Goal: Task Accomplishment & Management: Complete application form

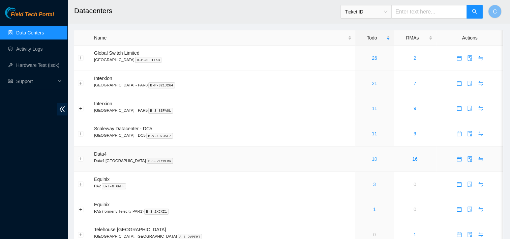
click at [372, 157] on link "10" at bounding box center [374, 158] width 5 height 5
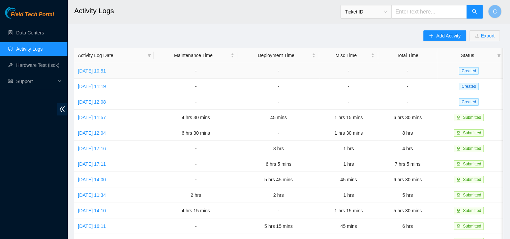
click at [106, 70] on link "Thu, 04 Sep 2025 10:51" at bounding box center [92, 70] width 28 height 5
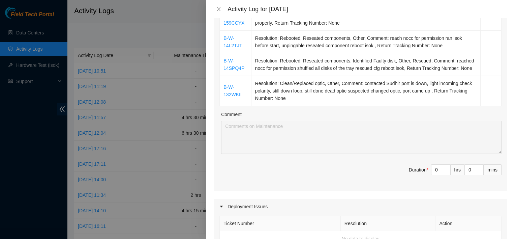
scroll to position [350, 0]
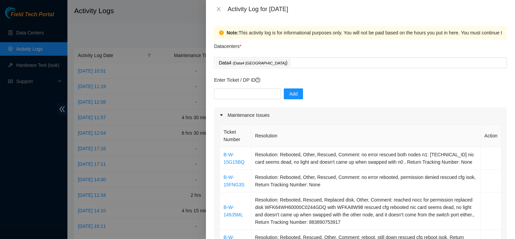
scroll to position [329, 0]
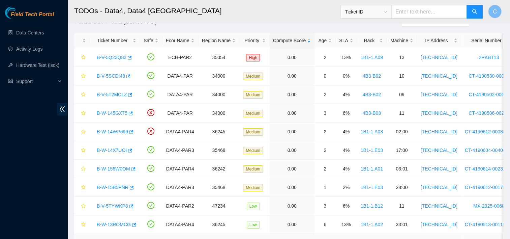
scroll to position [24, 0]
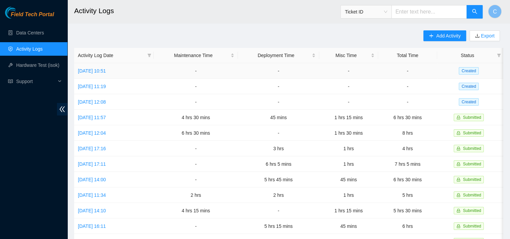
click at [100, 75] on td "[DATE] 10:51" at bounding box center [114, 71] width 80 height 16
click at [105, 71] on link "Thu, 04 Sep 2025 10:51" at bounding box center [92, 70] width 28 height 5
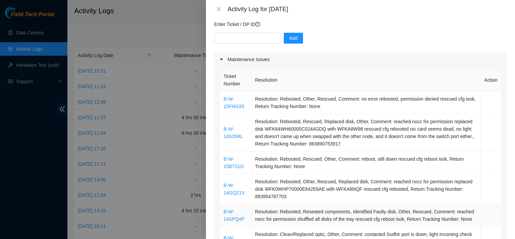
scroll to position [191, 0]
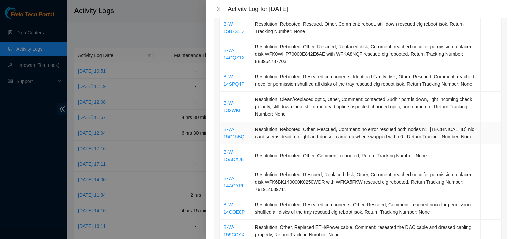
click at [453, 128] on td "Resolution: Rebooted, Other, Rescued, Comment: no error rescued both nodes n1: …" at bounding box center [366, 133] width 229 height 23
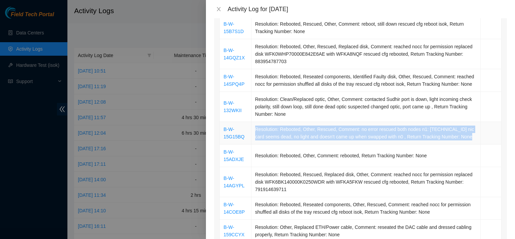
drag, startPoint x: 453, startPoint y: 128, endPoint x: 396, endPoint y: 122, distance: 56.6
click at [396, 122] on td "Resolution: Rebooted, Other, Rescued, Comment: no error rescued both nodes n1: …" at bounding box center [366, 133] width 229 height 23
click at [425, 122] on td "Resolution: Rebooted, Other, Rescued, Comment: no error rescued both nodes n1: …" at bounding box center [366, 133] width 229 height 23
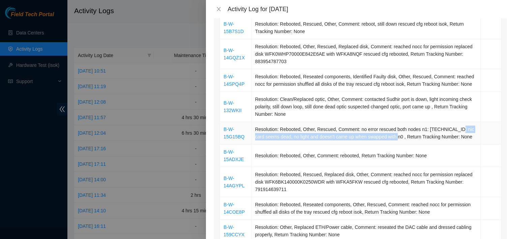
drag, startPoint x: 452, startPoint y: 128, endPoint x: 390, endPoint y: 135, distance: 62.7
click at [390, 135] on td "Resolution: Rebooted, Other, Rescued, Comment: no error rescued both nodes n1: …" at bounding box center [366, 133] width 229 height 23
copy td "nic card seems dead, no light and doesn't came up when swapped with n0"
click at [183, 21] on div at bounding box center [257, 119] width 515 height 239
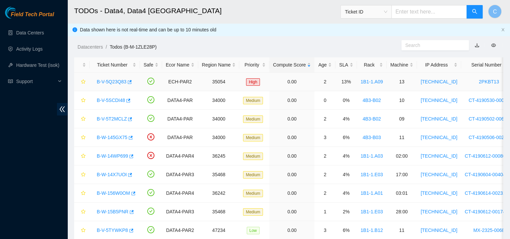
click at [119, 80] on link "B-V-5Q23Q83" at bounding box center [112, 81] width 30 height 5
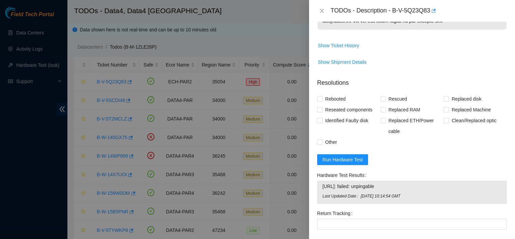
scroll to position [552, 0]
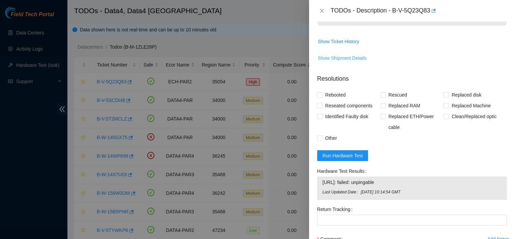
click at [346, 62] on span "Show Shipment Details" at bounding box center [342, 57] width 49 height 7
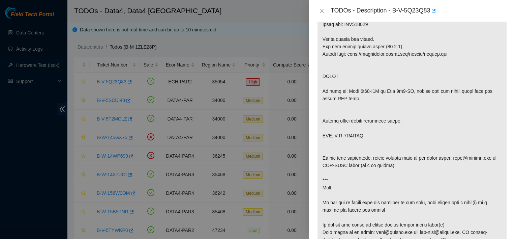
scroll to position [330, 0]
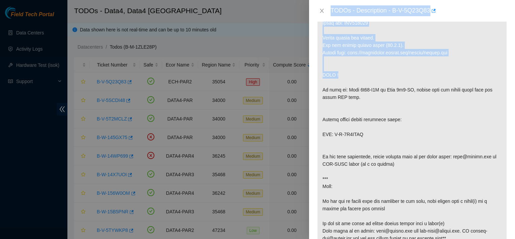
drag, startPoint x: 392, startPoint y: 81, endPoint x: 310, endPoint y: 25, distance: 99.5
click at [310, 25] on div "Problem Type Hardware Sub Type Disk Rack Number 1B1-1.A09 Machine Number 13 Ser…" at bounding box center [412, 130] width 206 height 217
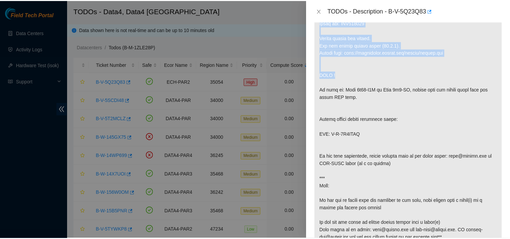
scroll to position [328, 0]
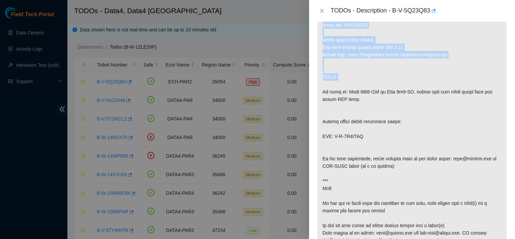
drag, startPoint x: 310, startPoint y: 25, endPoint x: 260, endPoint y: 33, distance: 50.6
click at [260, 33] on div at bounding box center [257, 119] width 515 height 239
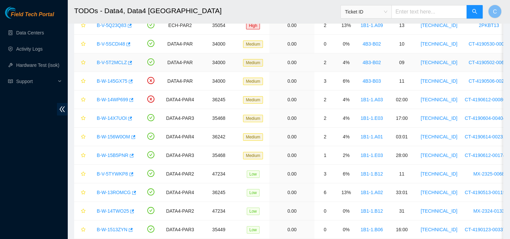
scroll to position [58, 0]
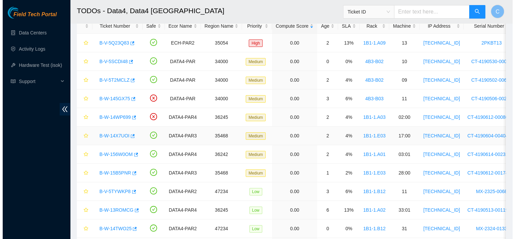
scroll to position [40, 0]
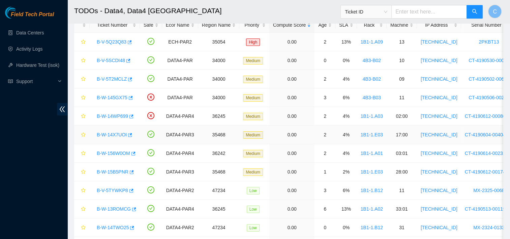
click at [119, 132] on link "B-W-14X7UOI" at bounding box center [112, 134] width 30 height 5
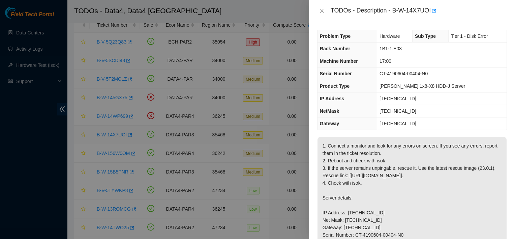
click at [119, 131] on div at bounding box center [257, 119] width 515 height 239
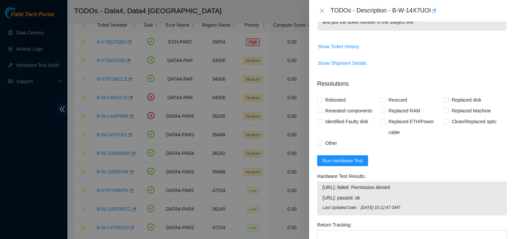
scroll to position [362, 0]
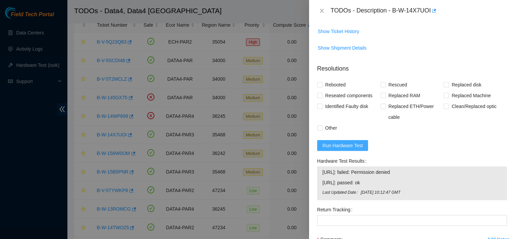
click at [356, 149] on span "Run Hardware Test" at bounding box center [343, 145] width 40 height 7
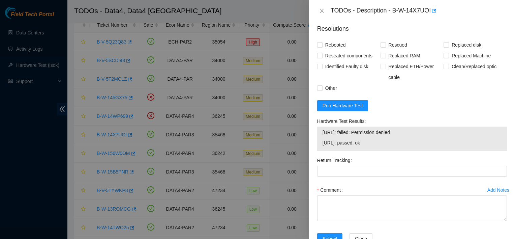
scroll to position [402, 0]
click at [349, 109] on span "Run Hardware Test" at bounding box center [343, 105] width 40 height 7
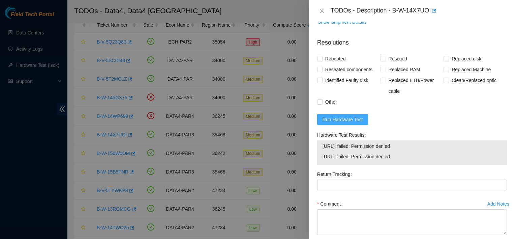
scroll to position [387, 0]
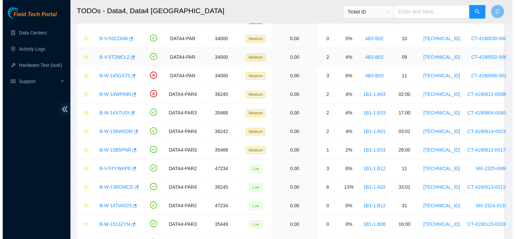
scroll to position [62, 0]
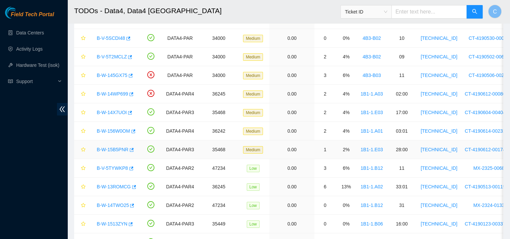
click at [119, 151] on link "B-W-15B5PNR" at bounding box center [113, 149] width 32 height 5
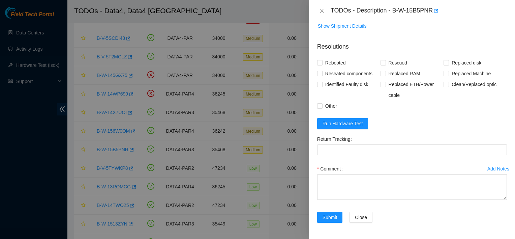
scroll to position [371, 0]
click at [351, 127] on span "Run Hardware Test" at bounding box center [343, 123] width 40 height 7
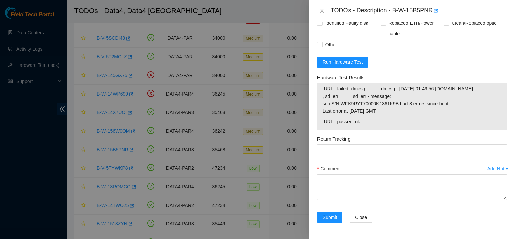
scroll to position [466, 0]
drag, startPoint x: 382, startPoint y: 126, endPoint x: 321, endPoint y: 82, distance: 74.7
click at [321, 83] on div "23.15.179.110: failed: dmesg: dmesg - Sep 03 01:49:56 a23-15-179-110.deploy.aka…" at bounding box center [412, 106] width 190 height 47
copy tbody "23.15.179.110: failed: dmesg: dmesg - Sep 03 01:49:56 a23-15-179-110.deploy.aka…"
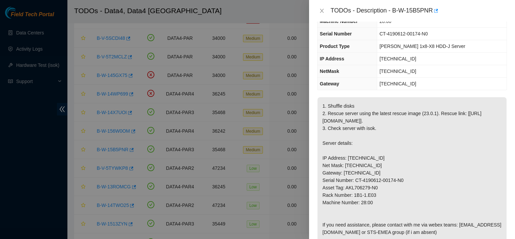
scroll to position [0, 0]
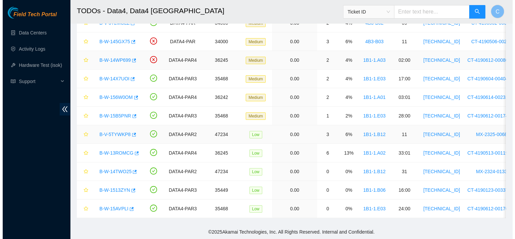
scroll to position [100, 0]
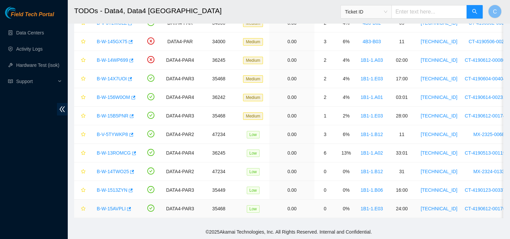
click at [115, 206] on link "B-W-15AVPLI" at bounding box center [111, 208] width 29 height 5
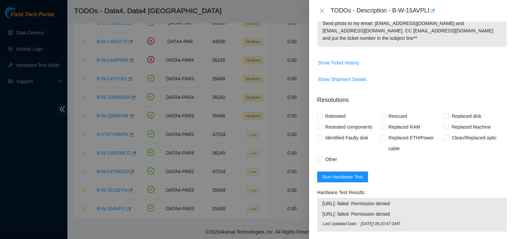
scroll to position [417, 0]
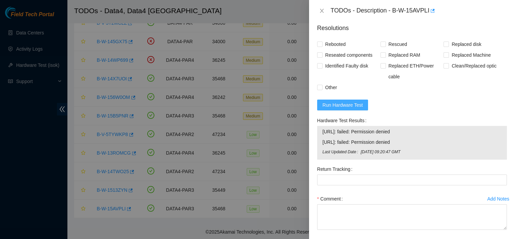
click at [357, 109] on span "Run Hardware Test" at bounding box center [343, 104] width 40 height 7
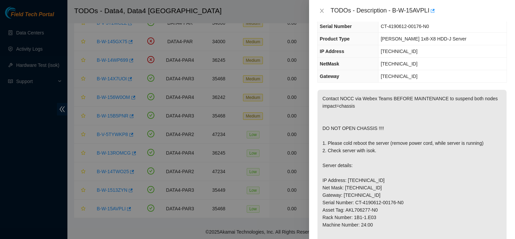
scroll to position [47, 0]
drag, startPoint x: 401, startPoint y: 114, endPoint x: 419, endPoint y: 126, distance: 22.2
click at [419, 126] on p "Contact NOCC via Webex Teams BEFORE MAINTENANCE to suspend both nodes impact=ch…" at bounding box center [412, 217] width 189 height 255
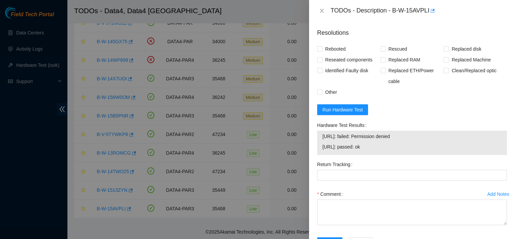
scroll to position [414, 0]
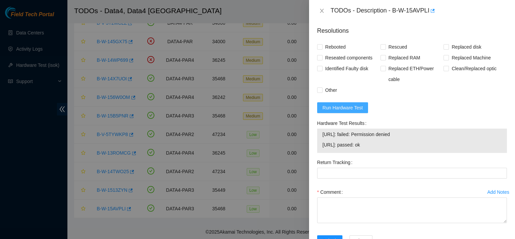
click at [359, 111] on span "Run Hardware Test" at bounding box center [343, 107] width 40 height 7
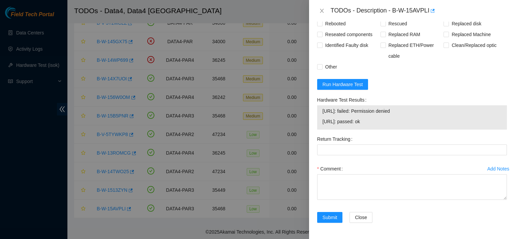
scroll to position [452, 0]
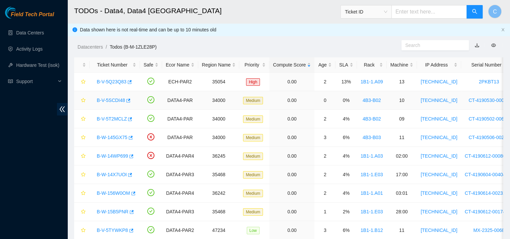
scroll to position [100, 0]
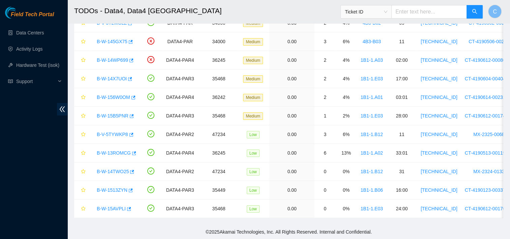
click at [26, 135] on div "Field Tech Portal Data Centers Activity Logs Hardware Test (isok) Support" at bounding box center [33, 123] width 67 height 232
drag, startPoint x: 26, startPoint y: 135, endPoint x: 23, endPoint y: 165, distance: 30.1
click at [23, 165] on div "Field Tech Portal Data Centers Activity Logs Hardware Test (isok) Support" at bounding box center [33, 123] width 67 height 232
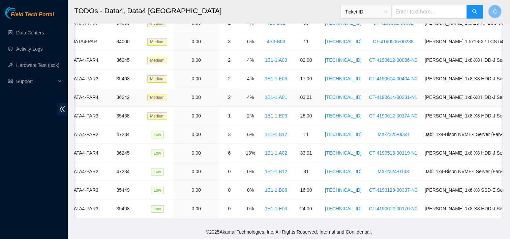
scroll to position [0, 96]
drag, startPoint x: 136, startPoint y: 101, endPoint x: 391, endPoint y: 223, distance: 282.2
click at [391, 223] on main "TODOs - Data4, Data4 Paris Ticket ID C Data shown here is not real-time and can…" at bounding box center [288, 64] width 443 height 320
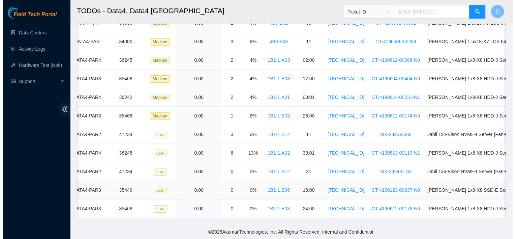
scroll to position [0, 0]
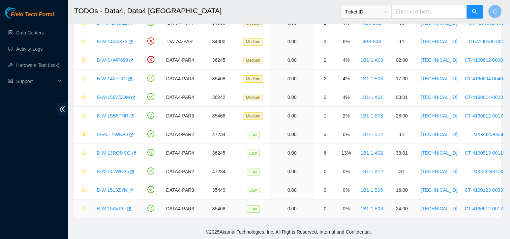
click at [116, 206] on link "B-W-15AVPLI" at bounding box center [111, 208] width 29 height 5
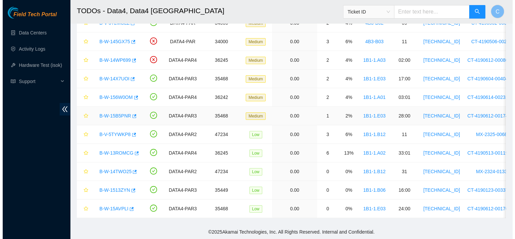
scroll to position [111, 0]
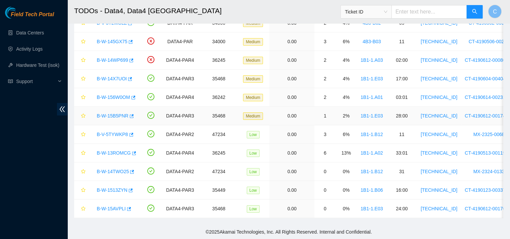
click at [122, 113] on link "B-W-15B5PNR" at bounding box center [113, 115] width 32 height 5
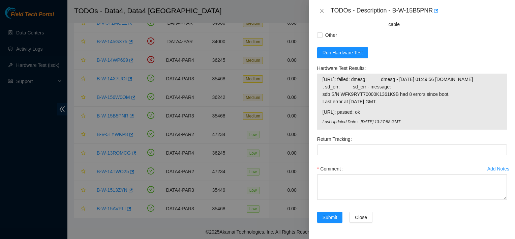
scroll to position [457, 0]
click at [342, 56] on span "Run Hardware Test" at bounding box center [343, 52] width 40 height 7
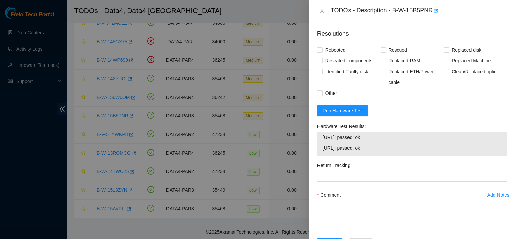
scroll to position [382, 0]
click at [330, 55] on span "Rebooted" at bounding box center [336, 49] width 26 height 11
click at [322, 52] on input "Rebooted" at bounding box center [319, 49] width 5 height 5
click at [333, 55] on span "Rebooted" at bounding box center [336, 49] width 26 height 11
click at [322, 52] on input "Rebooted" at bounding box center [319, 49] width 5 height 5
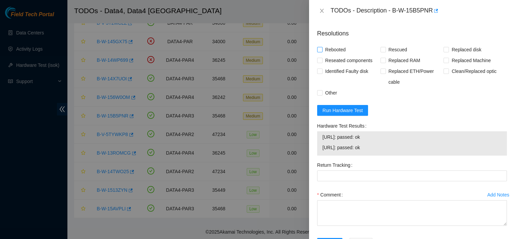
click at [333, 55] on span "Rebooted" at bounding box center [336, 49] width 26 height 11
click at [322, 52] on input "Rebooted" at bounding box center [319, 49] width 5 height 5
checkbox input "true"
click at [335, 66] on span "Reseated components" at bounding box center [349, 60] width 53 height 11
click at [322, 62] on input "Reseated components" at bounding box center [319, 60] width 5 height 5
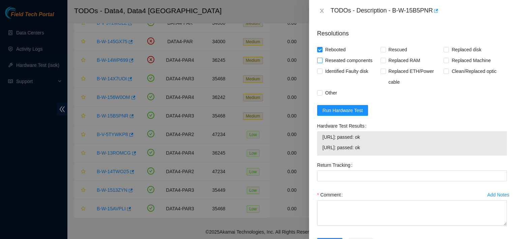
checkbox input "true"
click at [395, 55] on span "Rescued" at bounding box center [398, 49] width 24 height 11
click at [385, 52] on input "Rescued" at bounding box center [383, 49] width 5 height 5
checkbox input "true"
click at [357, 77] on span "Identified Faulty disk" at bounding box center [347, 71] width 49 height 11
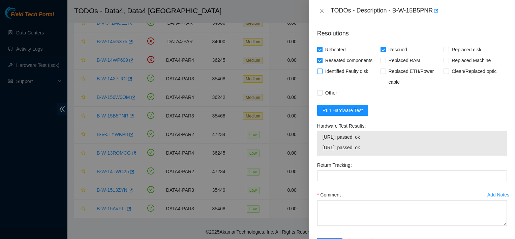
click at [322, 73] on input "Identified Faulty disk" at bounding box center [319, 70] width 5 height 5
click at [355, 77] on span "Identified Faulty disk" at bounding box center [347, 71] width 49 height 11
click at [322, 73] on input "Identified Faulty disk" at bounding box center [319, 70] width 5 height 5
checkbox input "false"
click at [329, 98] on span "Other" at bounding box center [331, 92] width 17 height 11
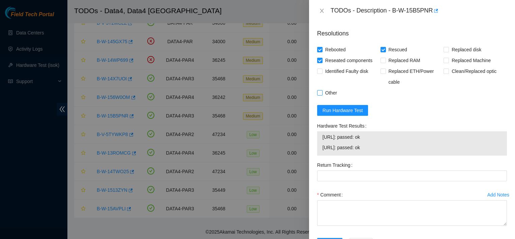
click at [322, 95] on input "Other" at bounding box center [319, 92] width 5 height 5
checkbox input "true"
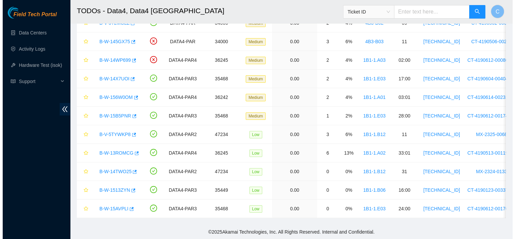
scroll to position [181, 0]
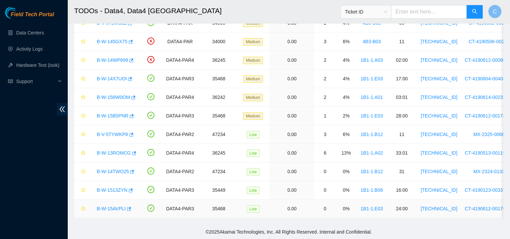
click at [117, 206] on link "B-W-15AVPLI" at bounding box center [111, 208] width 29 height 5
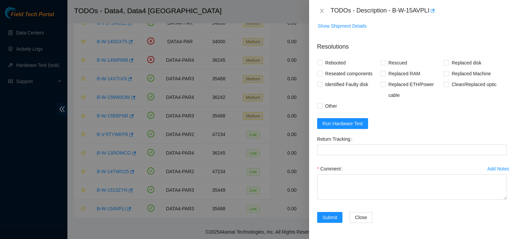
scroll to position [461, 0]
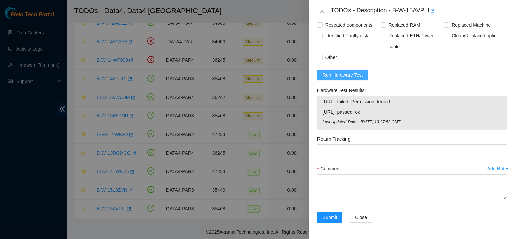
click at [340, 75] on span "Run Hardware Test" at bounding box center [343, 74] width 40 height 7
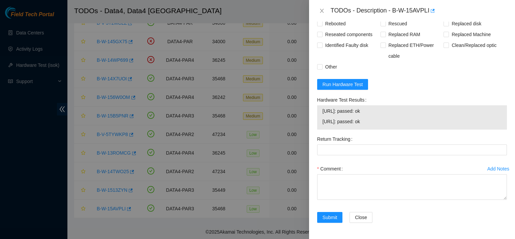
scroll to position [409, 0]
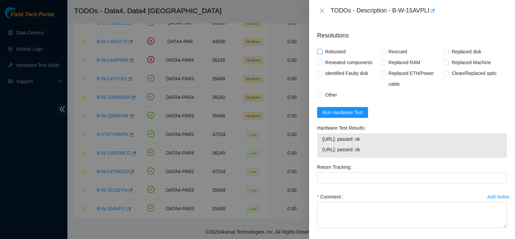
click at [332, 57] on span "Rebooted" at bounding box center [336, 51] width 26 height 11
click at [322, 54] on input "Rebooted" at bounding box center [319, 51] width 5 height 5
checkbox input "true"
click at [323, 68] on span "Reseated components" at bounding box center [349, 62] width 53 height 11
click at [322, 64] on input "Reseated components" at bounding box center [319, 62] width 5 height 5
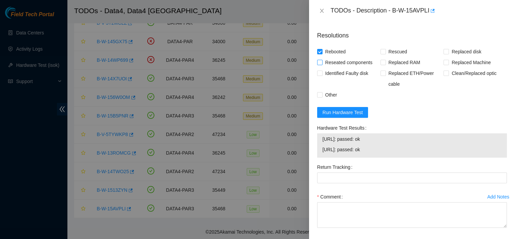
checkbox input "true"
click at [453, 57] on span "Replaced disk" at bounding box center [466, 51] width 35 height 11
click at [449, 54] on input "Replaced disk" at bounding box center [446, 51] width 5 height 5
checkbox input "true"
click at [359, 79] on span "Identified Faulty disk" at bounding box center [347, 73] width 49 height 11
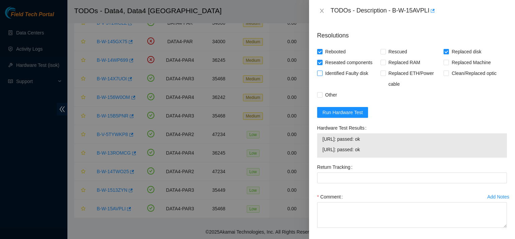
click at [322, 75] on input "Identified Faulty disk" at bounding box center [319, 72] width 5 height 5
click at [359, 79] on span "Identified Faulty disk" at bounding box center [347, 73] width 49 height 11
click at [322, 75] on input "Identified Faulty disk" at bounding box center [319, 72] width 5 height 5
checkbox input "false"
click at [334, 100] on span "Other" at bounding box center [331, 94] width 17 height 11
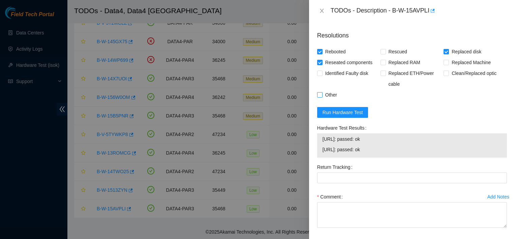
click at [322, 97] on input "Other" at bounding box center [319, 94] width 5 height 5
checkbox input "true"
click at [444, 54] on input "Replaced disk" at bounding box center [446, 51] width 5 height 5
checkbox input "false"
click at [386, 57] on span "Rescued" at bounding box center [398, 51] width 24 height 11
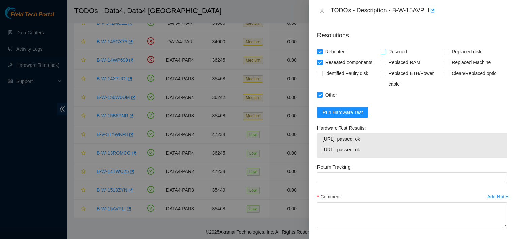
click at [385, 54] on input "Rescued" at bounding box center [383, 51] width 5 height 5
checkbox input "true"
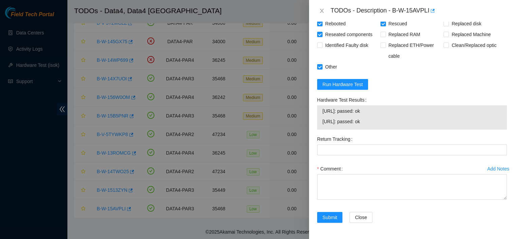
scroll to position [452, 0]
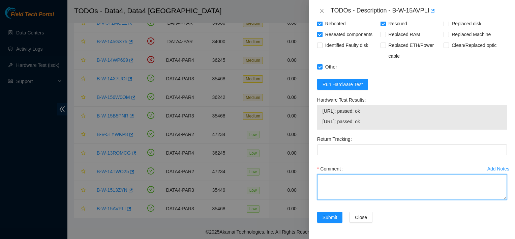
click at [366, 179] on textarea "Comment" at bounding box center [412, 187] width 190 height 26
paste textarea "shuffled all disks rescued cfg reboot isok"
click at [368, 177] on textarea "shuffled all disks rescued cfg reboot isok" at bounding box center [412, 187] width 190 height 26
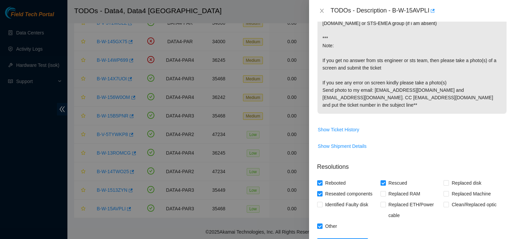
scroll to position [452, 0]
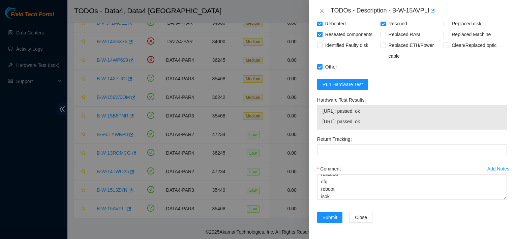
click at [360, 200] on div "Comment shuffled all disks rescued cfg reboot isok" at bounding box center [412, 183] width 190 height 40
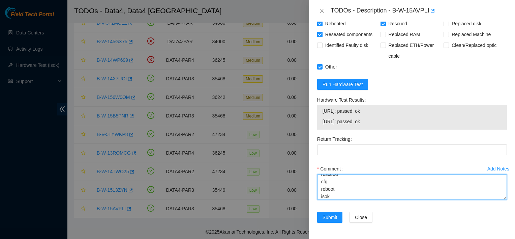
click at [366, 188] on textarea "shuffled all disks rescued cfg reboot isok" at bounding box center [412, 187] width 190 height 26
type textarea "unpingable before and after reboot rescued cfg reboot isok"
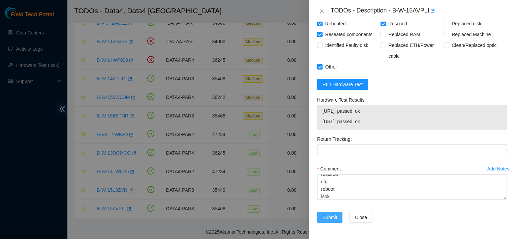
click at [330, 214] on span "Submit" at bounding box center [330, 216] width 15 height 7
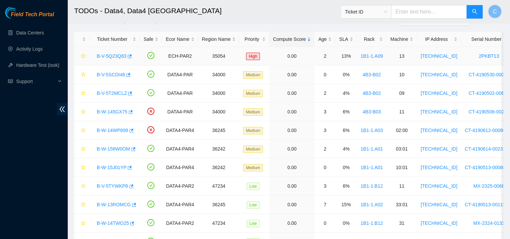
scroll to position [30, 0]
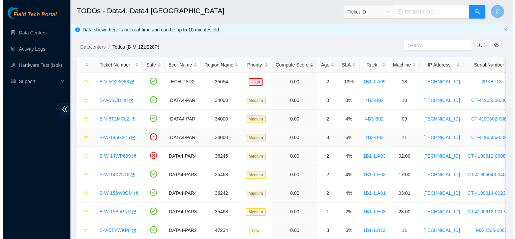
scroll to position [100, 0]
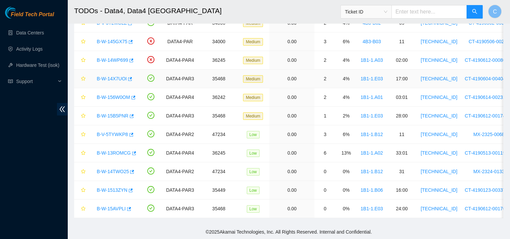
click at [116, 76] on link "B-W-14X7UOI" at bounding box center [112, 78] width 30 height 5
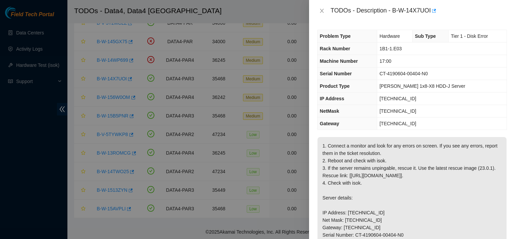
click at [116, 73] on div at bounding box center [257, 119] width 515 height 239
drag, startPoint x: 116, startPoint y: 73, endPoint x: 227, endPoint y: 82, distance: 111.3
click at [116, 73] on div at bounding box center [257, 119] width 515 height 239
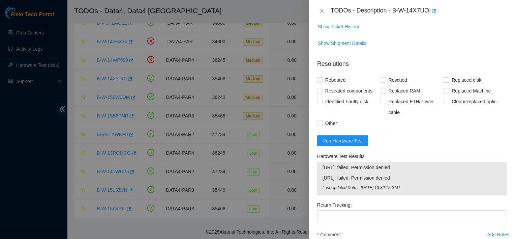
scroll to position [399, 0]
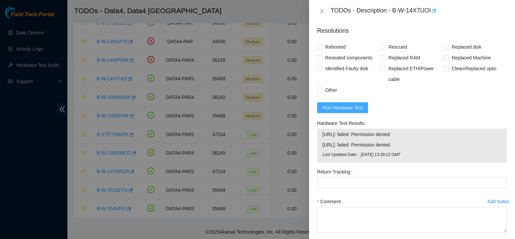
click at [346, 111] on span "Run Hardware Test" at bounding box center [343, 107] width 40 height 7
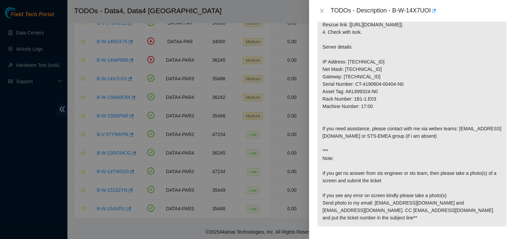
scroll to position [144, 0]
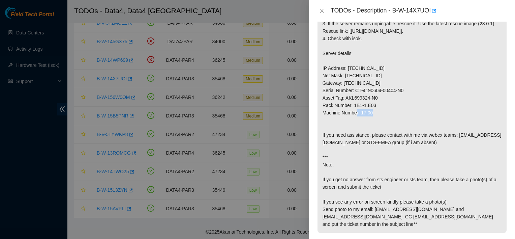
drag, startPoint x: 377, startPoint y: 118, endPoint x: 354, endPoint y: 117, distance: 23.6
click at [354, 117] on p "1. Connect a monitor and look for any errors on screen. If you see any errors, …" at bounding box center [412, 113] width 189 height 240
copy p "1B1-1.E03"
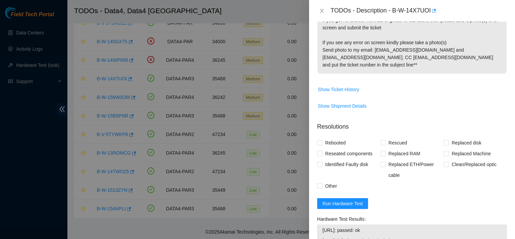
scroll to position [452, 0]
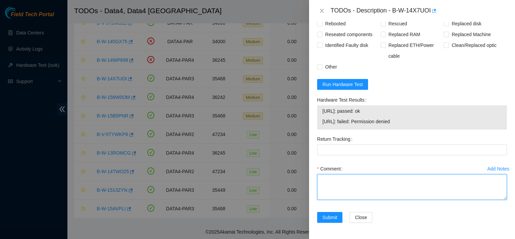
click at [336, 177] on textarea "Comment" at bounding box center [412, 187] width 190 height 26
paste textarea "no video reboot, permission denied rescued cfg isok,"
click at [340, 179] on textarea "no video reboot, permission denied rescued cfg isok," at bounding box center [412, 187] width 190 height 26
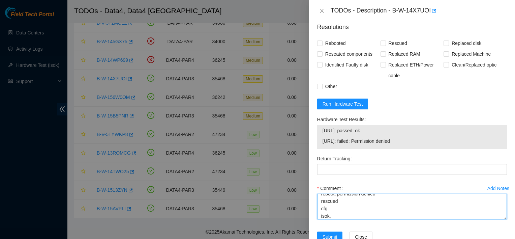
scroll to position [398, 0]
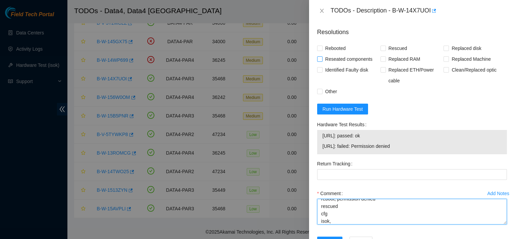
type textarea "no video reboot, permission denied rescued cfg isok,"
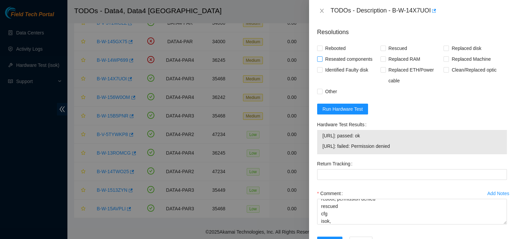
click at [320, 61] on input "Reseated components" at bounding box center [319, 58] width 5 height 5
checkbox input "true"
click at [321, 50] on input "Rebooted" at bounding box center [319, 48] width 5 height 5
checkbox input "true"
click at [325, 97] on span "Other" at bounding box center [331, 91] width 17 height 11
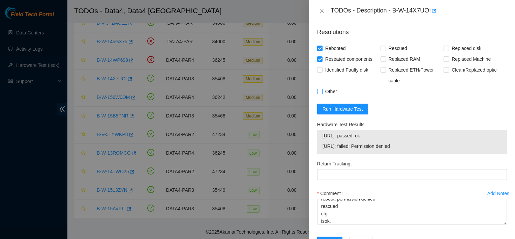
click at [322, 93] on input "Other" at bounding box center [319, 91] width 5 height 5
checkbox input "true"
click at [389, 54] on span "Rescued" at bounding box center [398, 48] width 24 height 11
click at [385, 50] on input "Rescued" at bounding box center [383, 48] width 5 height 5
checkbox input "true"
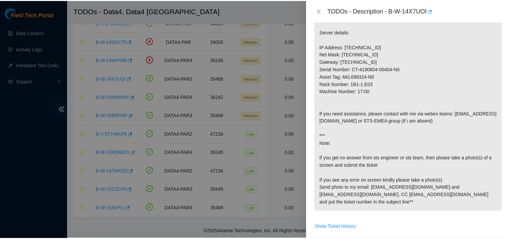
scroll to position [452, 0]
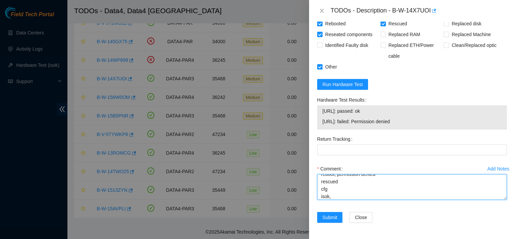
click at [341, 192] on textarea "no video reboot, permission denied rescued cfg isok," at bounding box center [412, 187] width 190 height 26
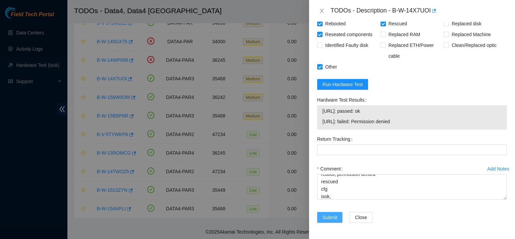
click at [329, 216] on span "Submit" at bounding box center [330, 216] width 15 height 7
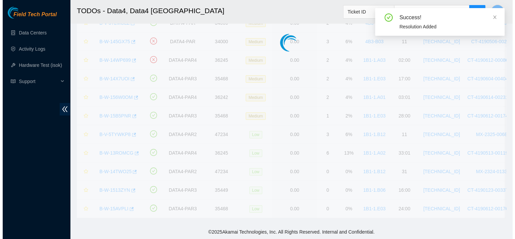
scroll to position [181, 0]
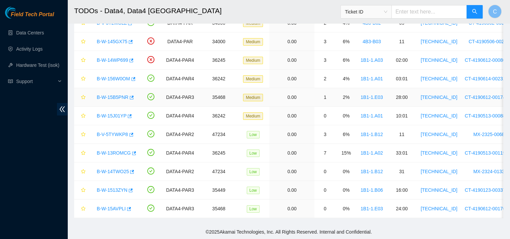
click at [122, 94] on link "B-W-15B5PNR" at bounding box center [113, 96] width 32 height 5
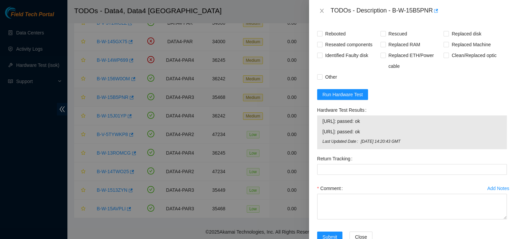
scroll to position [446, 0]
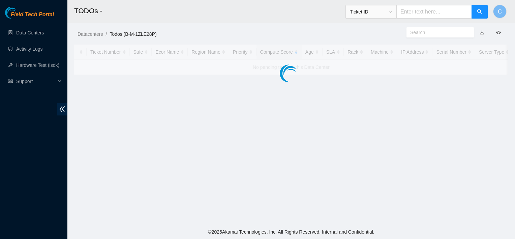
click at [422, 11] on input "text" at bounding box center [435, 11] width 76 height 13
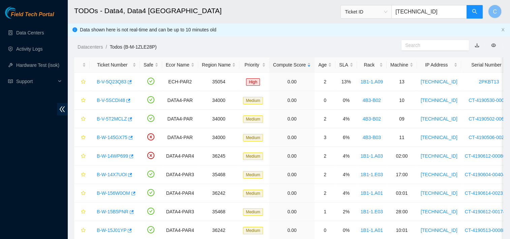
type input "[TECHNICAL_ID]"
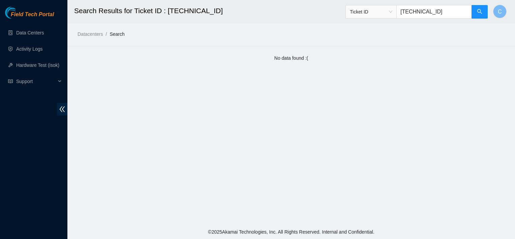
click at [447, 11] on input "104.110.182.10" at bounding box center [435, 11] width 76 height 13
type input "104.110.182.4"
click at [390, 7] on span "Ticket ID" at bounding box center [371, 12] width 42 height 10
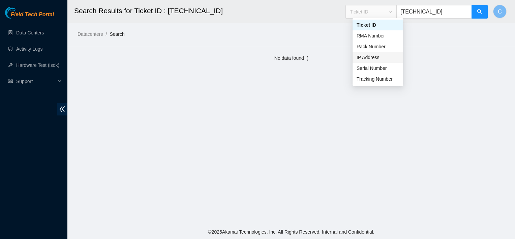
click at [383, 56] on div "IP Address" at bounding box center [378, 57] width 42 height 7
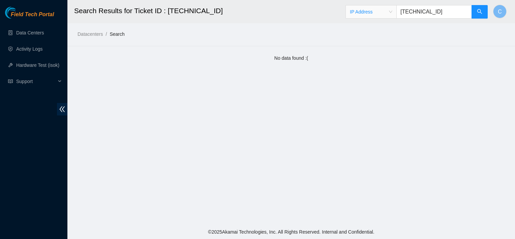
click at [475, 19] on div "IP Address IP Address 104.110.182.4" at bounding box center [417, 12] width 143 height 22
click at [475, 15] on button "button" at bounding box center [480, 11] width 16 height 13
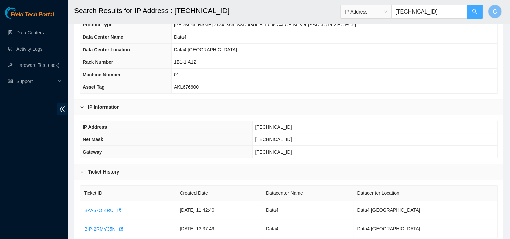
scroll to position [73, 0]
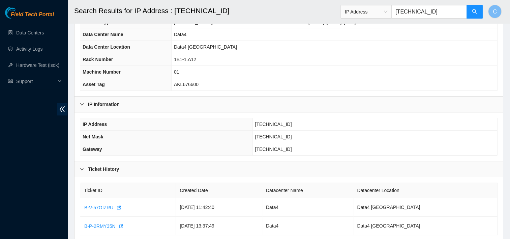
click at [441, 5] on input "104.110.182.4" at bounding box center [430, 11] width 76 height 13
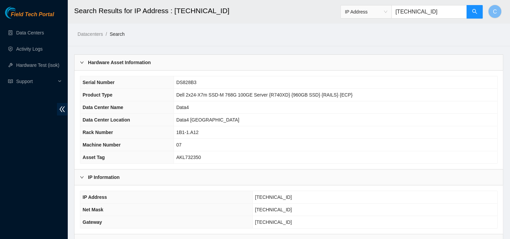
click at [442, 11] on input "104.110.182.10" at bounding box center [430, 11] width 76 height 13
type input "104.110.182.100"
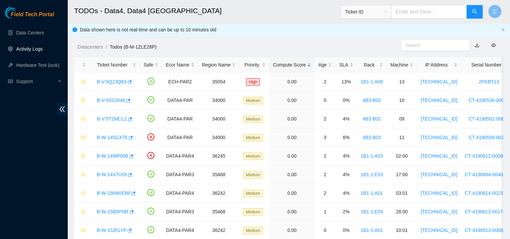
click at [30, 48] on link "Activity Logs" at bounding box center [29, 48] width 27 height 5
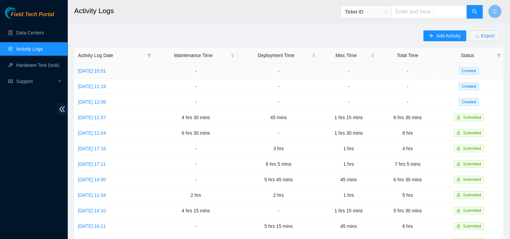
click at [113, 74] on td "[DATE] 10:51" at bounding box center [114, 71] width 80 height 16
click at [113, 67] on td "[DATE] 10:51" at bounding box center [114, 71] width 80 height 16
click at [106, 71] on link "[DATE] 10:51" at bounding box center [92, 70] width 28 height 5
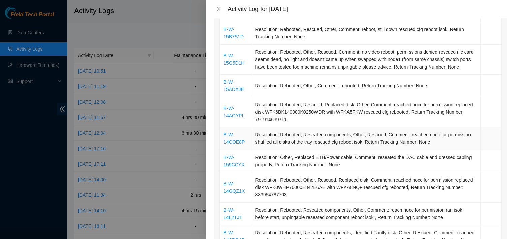
scroll to position [208, 0]
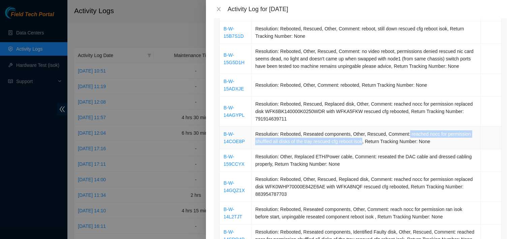
drag, startPoint x: 405, startPoint y: 131, endPoint x: 362, endPoint y: 145, distance: 45.2
click at [362, 145] on td "Resolution: Rebooted, Reseated components, Other, Rescued, Comment: reached noc…" at bounding box center [366, 137] width 229 height 23
copy td "reached nocc for permission shuffled all disks of the tray rescued cfg reboot i…"
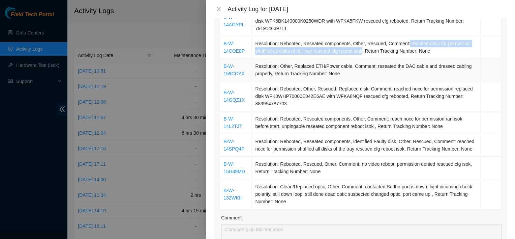
scroll to position [302, 0]
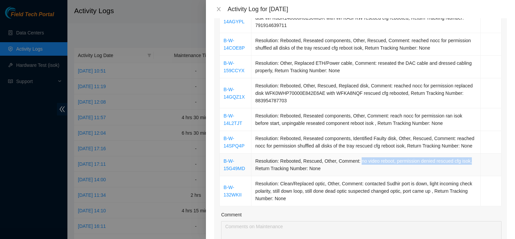
drag, startPoint x: 359, startPoint y: 161, endPoint x: 469, endPoint y: 156, distance: 110.4
click at [469, 156] on td "Resolution: Rebooted, Rescued, Other, Comment: no video reboot, permission deni…" at bounding box center [366, 164] width 229 height 23
copy td "no video reboot, permission denied rescued cfg isok,"
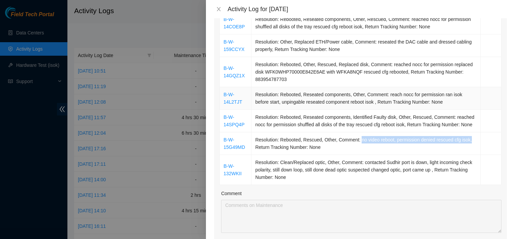
scroll to position [323, 0]
click at [143, 22] on div at bounding box center [257, 119] width 515 height 239
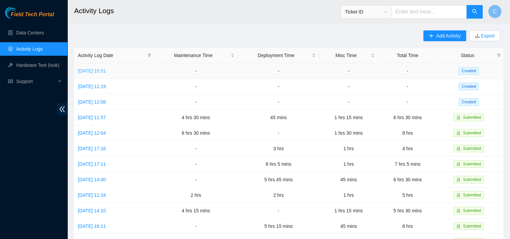
click at [89, 68] on link "[DATE] 10:51" at bounding box center [92, 70] width 28 height 5
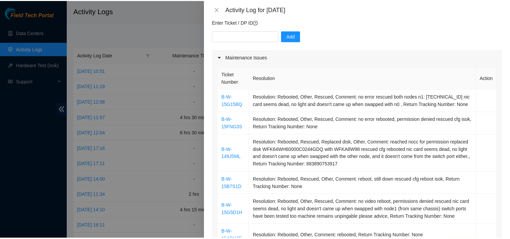
scroll to position [59, 0]
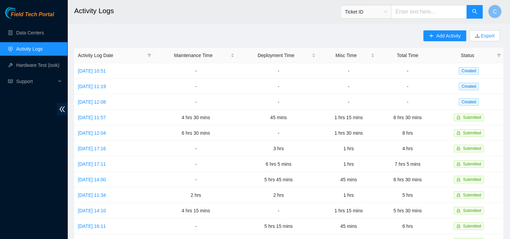
click at [401, 10] on input "text" at bounding box center [430, 11] width 76 height 13
paste input "B-W-15G15BQ"
type input "B-W-15G15BQ"
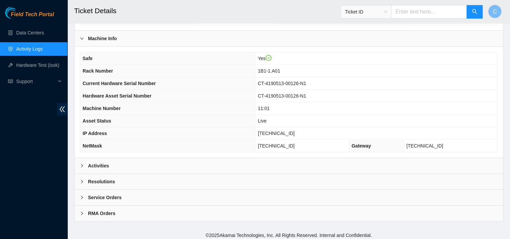
scroll to position [194, 0]
click at [172, 176] on div "Resolutions" at bounding box center [289, 181] width 429 height 16
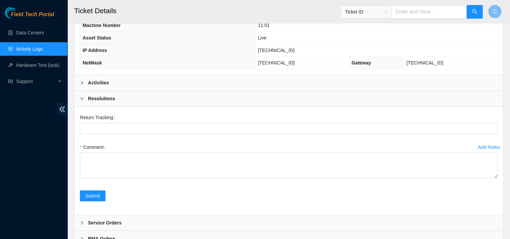
scroll to position [277, 0]
click at [143, 82] on div "Activities" at bounding box center [289, 82] width 429 height 16
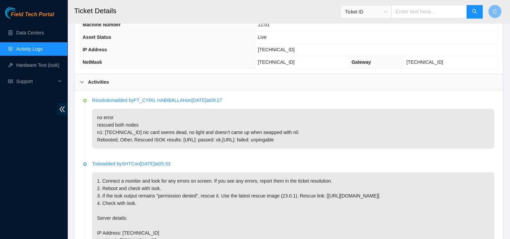
click at [207, 127] on p "no error rescued both nodes n1: 2.21.132.173 nic card seems dead, no light and …" at bounding box center [293, 129] width 402 height 40
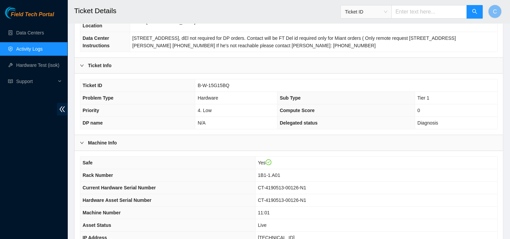
scroll to position [0, 0]
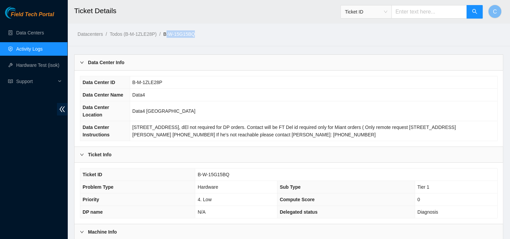
drag, startPoint x: 196, startPoint y: 35, endPoint x: 166, endPoint y: 37, distance: 29.8
click at [166, 37] on ol "Datacenters / Todos (B-M-1ZLE28P) / B-W-15G15BQ /" at bounding box center [239, 33] width 322 height 7
drag, startPoint x: 209, startPoint y: 35, endPoint x: 178, endPoint y: 38, distance: 30.8
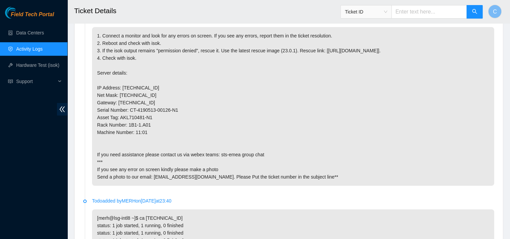
scroll to position [423, 0]
click at [38, 46] on link "Activity Logs" at bounding box center [29, 48] width 27 height 5
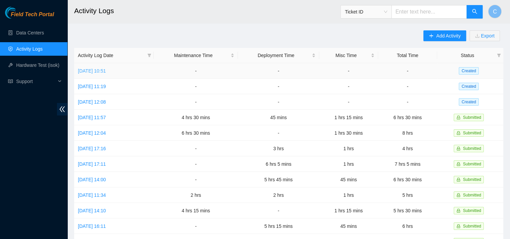
click at [106, 68] on link "Thu, 04 Sep 2025 10:51" at bounding box center [92, 70] width 28 height 5
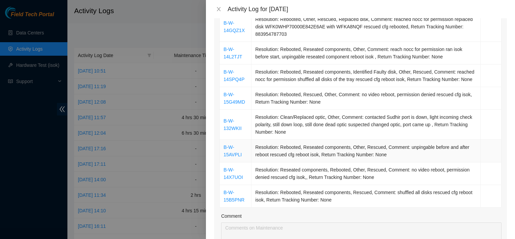
scroll to position [359, 0]
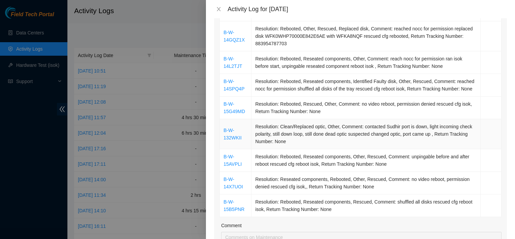
click at [439, 128] on td "Resolution: Clean/Replaced optic, Other, Comment: contacted Sudhir port is down…" at bounding box center [366, 134] width 229 height 30
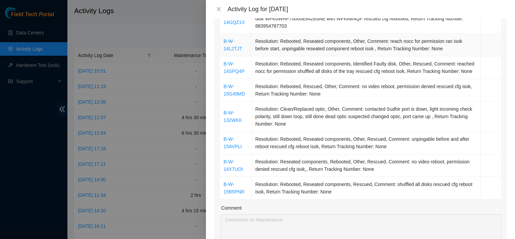
scroll to position [380, 0]
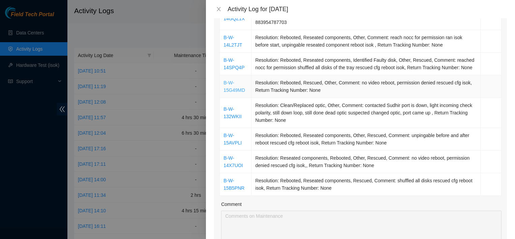
click at [243, 88] on link "B-W-15G49MD" at bounding box center [235, 86] width 22 height 13
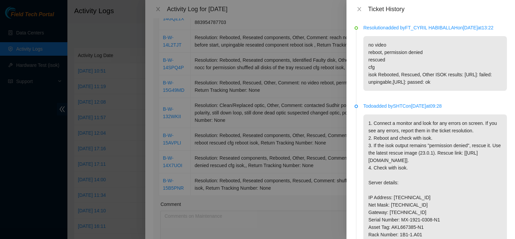
click at [469, 52] on p "no video reboot, permission denied rescued cfg isok Rebooted, Rescued, Other IS…" at bounding box center [436, 63] width 144 height 55
click at [459, 82] on p "no video reboot, permission denied rescued cfg isok Rebooted, Rescued, Other IS…" at bounding box center [436, 63] width 144 height 55
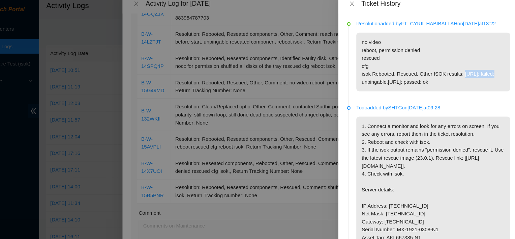
drag, startPoint x: 461, startPoint y: 82, endPoint x: 491, endPoint y: 82, distance: 29.7
click at [491, 82] on p "no video reboot, permission denied rescued cfg isok Rebooted, Rescued, Other IS…" at bounding box center [436, 63] width 144 height 55
copy p "95.100.203.206"
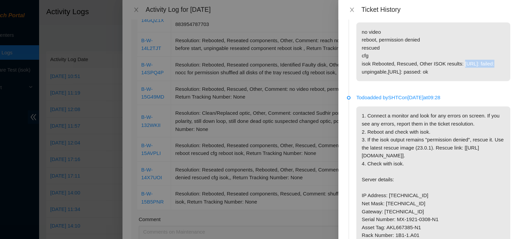
scroll to position [0, 0]
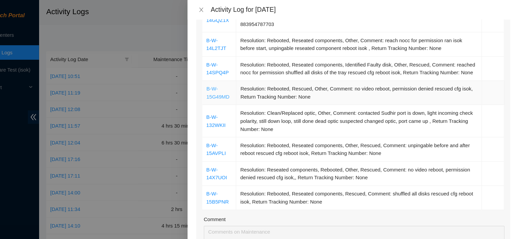
click at [242, 89] on link "B-W-15G49MD" at bounding box center [235, 86] width 22 height 13
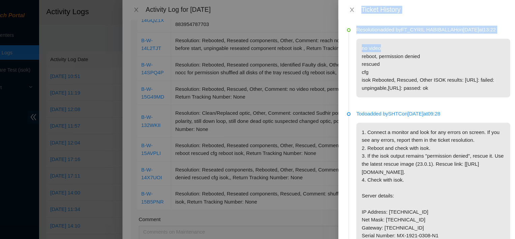
click at [362, 0] on html "Field Tech Portal Data Centers Activity Logs Hardware Test (isok) Support Activ…" at bounding box center [257, 119] width 515 height 239
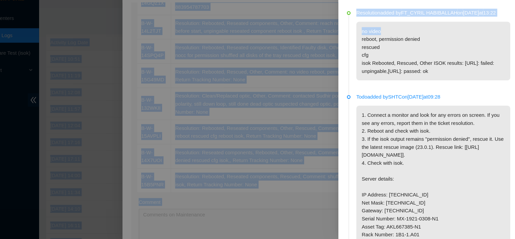
click at [152, 94] on div at bounding box center [257, 119] width 515 height 239
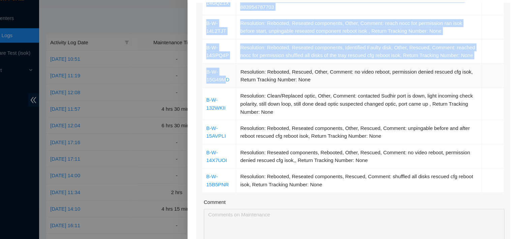
drag, startPoint x: 215, startPoint y: 79, endPoint x: 239, endPoint y: 86, distance: 25.1
click at [239, 86] on div "Ticket Number Resolution Action B-W-15G15BQ Resolution: Rebooted, Other, Rescue…" at bounding box center [360, 12] width 293 height 538
click at [239, 86] on link "B-W-15G49MD" at bounding box center [235, 86] width 22 height 13
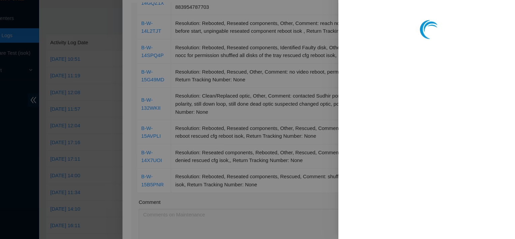
click at [248, 75] on div at bounding box center [257, 119] width 515 height 239
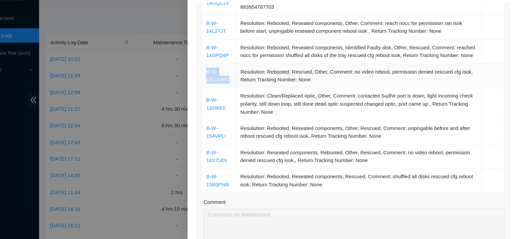
drag, startPoint x: 247, startPoint y: 89, endPoint x: 223, endPoint y: 83, distance: 24.5
click at [223, 83] on td "B-W-15G49MD" at bounding box center [236, 86] width 32 height 23
copy link "B-W-15G49MD"
click at [228, 84] on link "B-W-15G49MD" at bounding box center [235, 86] width 22 height 13
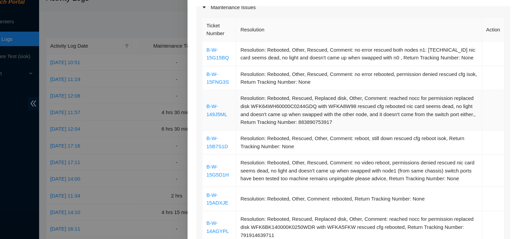
scroll to position [96, 0]
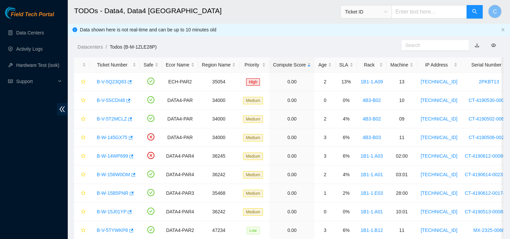
click at [485, 35] on div "Data shown here is not real-time and can be up to 10 minutes old" at bounding box center [288, 29] width 443 height 13
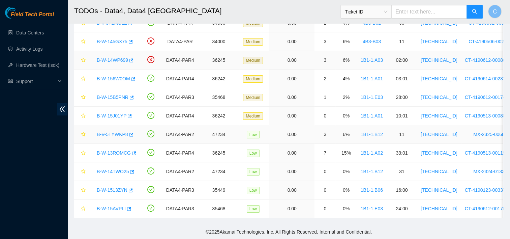
scroll to position [100, 0]
click at [407, 17] on input "text" at bounding box center [430, 11] width 76 height 13
paste input "B-W-14X7UOI"
type input "B-W-14X7UOI"
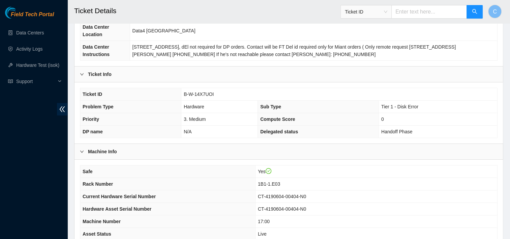
scroll to position [194, 0]
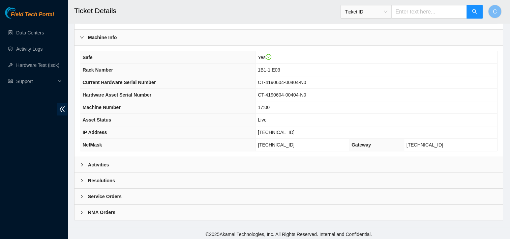
click at [168, 162] on div "Activities" at bounding box center [289, 165] width 429 height 16
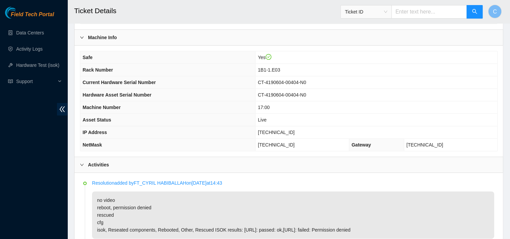
scroll to position [251, 0]
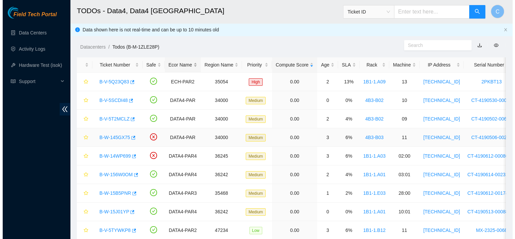
scroll to position [100, 0]
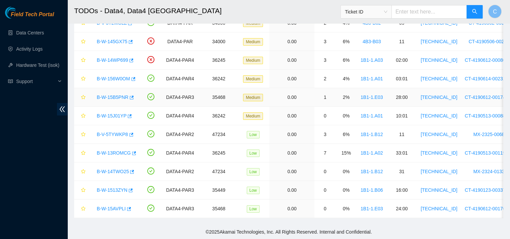
click at [116, 94] on link "B-W-15B5PNR" at bounding box center [113, 96] width 32 height 5
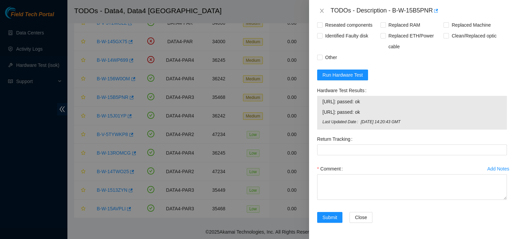
scroll to position [446, 0]
click at [349, 78] on span "Run Hardware Test" at bounding box center [343, 74] width 40 height 7
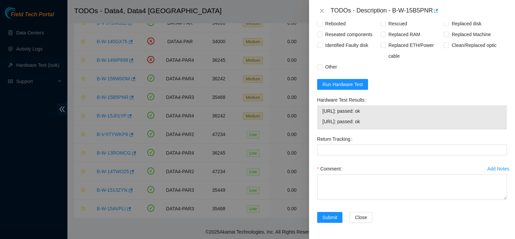
scroll to position [437, 0]
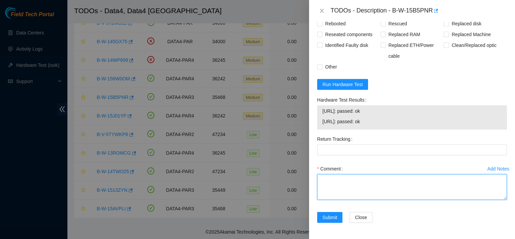
click at [368, 178] on textarea "Comment" at bounding box center [412, 187] width 190 height 26
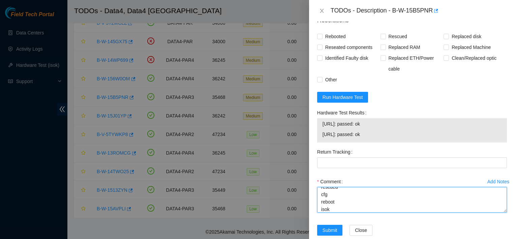
scroll to position [395, 0]
type textarea "shuffled all disks rescued cfg reboot isok"
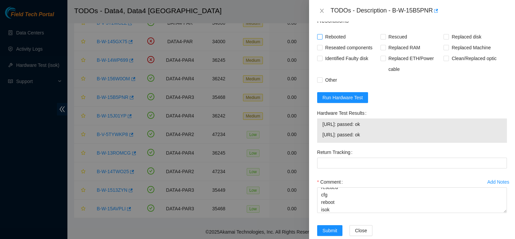
click at [332, 42] on span "Rebooted" at bounding box center [336, 36] width 26 height 11
click at [322, 39] on input "Rebooted" at bounding box center [319, 36] width 5 height 5
checkbox input "true"
click at [336, 53] on span "Reseated components" at bounding box center [349, 47] width 53 height 11
click at [322, 50] on input "Reseated components" at bounding box center [319, 47] width 5 height 5
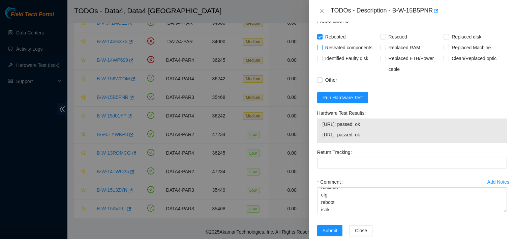
checkbox input "true"
click at [394, 42] on span "Rescued" at bounding box center [398, 36] width 24 height 11
click at [385, 39] on input "Rescued" at bounding box center [383, 36] width 5 height 5
checkbox input "true"
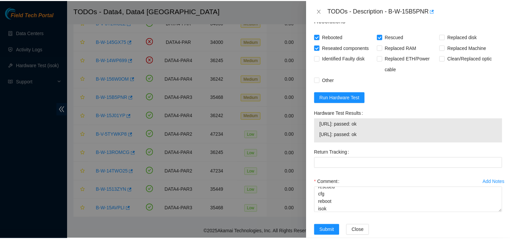
scroll to position [437, 0]
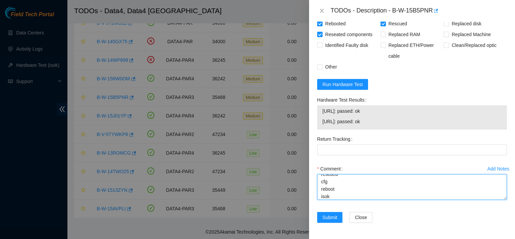
click at [362, 189] on textarea "shuffled all disks rescued cfg reboot isok" at bounding box center [412, 187] width 190 height 26
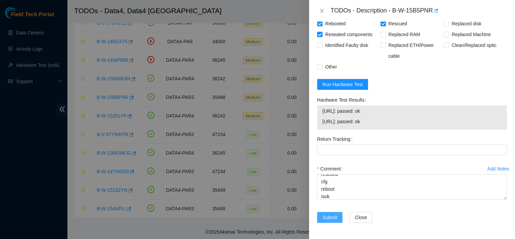
click at [320, 216] on button "Submit" at bounding box center [330, 217] width 26 height 11
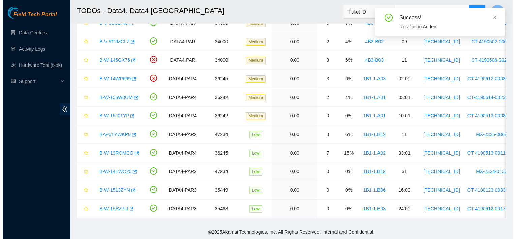
scroll to position [81, 0]
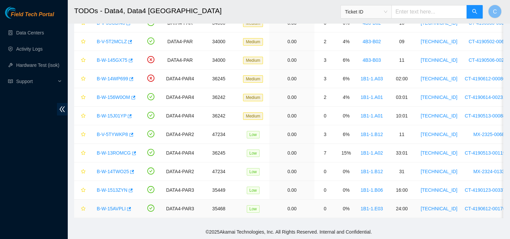
click at [119, 206] on link "B-W-15AVPLI" at bounding box center [111, 208] width 29 height 5
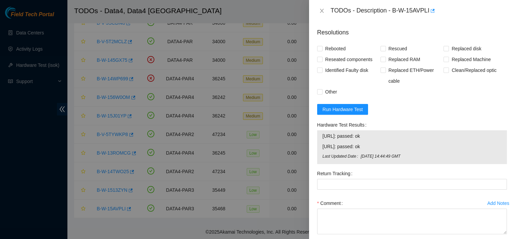
scroll to position [461, 0]
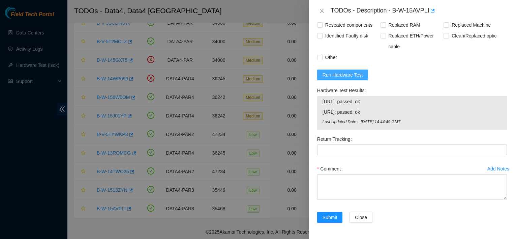
click at [337, 75] on span "Run Hardware Test" at bounding box center [343, 74] width 40 height 7
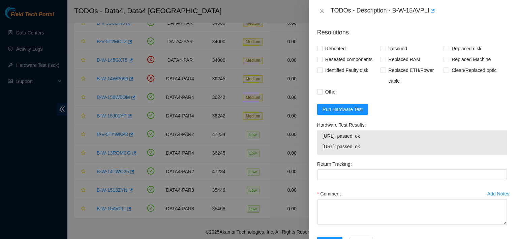
scroll to position [452, 0]
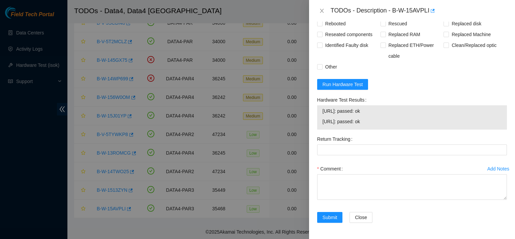
click at [46, 40] on div at bounding box center [257, 119] width 515 height 239
